Goal: Use online tool/utility: Utilize a website feature to perform a specific function

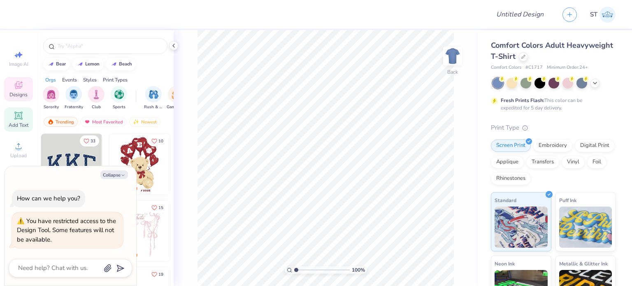
click at [19, 122] on span "Add Text" at bounding box center [19, 125] width 20 height 7
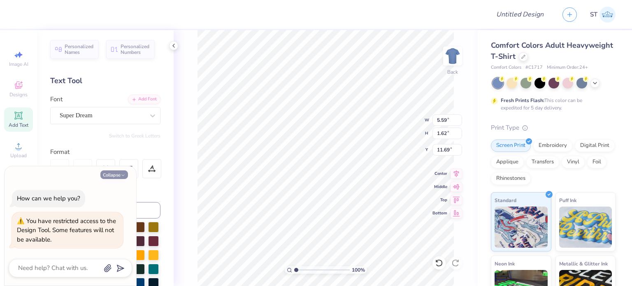
click at [114, 177] on button "Collapse" at bounding box center [114, 174] width 28 height 9
type textarea "x"
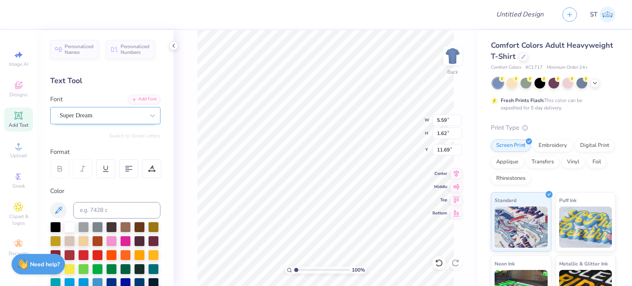
click at [128, 118] on div "Super Dream" at bounding box center [102, 115] width 86 height 13
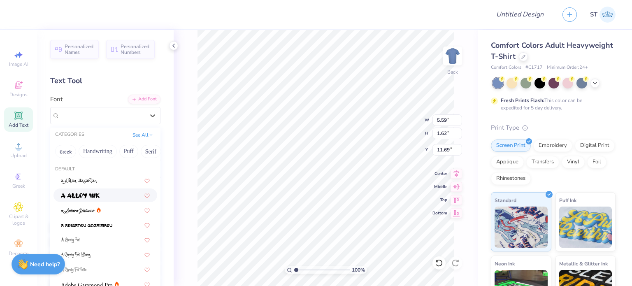
click at [115, 193] on div at bounding box center [105, 195] width 89 height 9
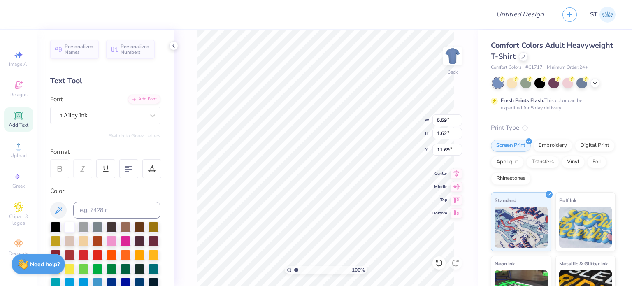
type input "6.30"
type input "2.05"
type input "11.47"
click at [401, 7] on div at bounding box center [253, 14] width 461 height 29
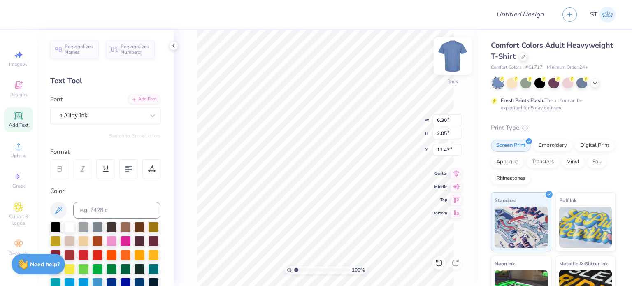
click at [444, 56] on img at bounding box center [452, 56] width 33 height 33
click at [453, 53] on img at bounding box center [452, 56] width 16 height 16
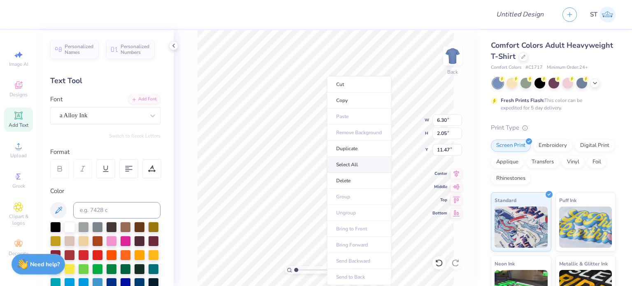
click at [365, 164] on li "Select All" at bounding box center [359, 165] width 65 height 16
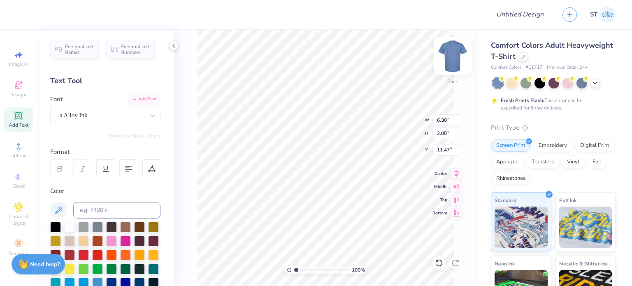
click at [452, 52] on img at bounding box center [452, 56] width 33 height 33
click at [456, 57] on img at bounding box center [452, 56] width 33 height 33
click at [444, 263] on div "100 % Back W 6.30 6.30 " H 2.05 2.05 " Y 11.47 11.47 " Center [GEOGRAPHIC_DATA]" at bounding box center [326, 158] width 304 height 256
click at [442, 263] on icon at bounding box center [438, 262] width 7 height 7
type input "5.48"
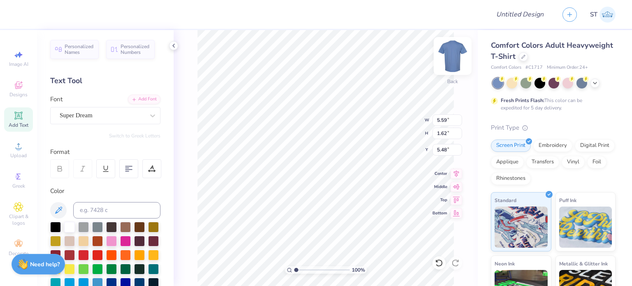
click at [456, 62] on img at bounding box center [452, 56] width 33 height 33
click at [450, 58] on img at bounding box center [452, 56] width 33 height 33
click at [360, 84] on li "Cut" at bounding box center [361, 84] width 65 height 16
click at [459, 51] on img at bounding box center [452, 56] width 33 height 33
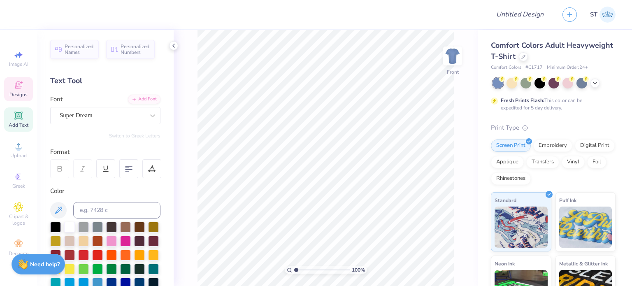
click at [12, 95] on span "Designs" at bounding box center [18, 94] width 18 height 7
